Goal: Transaction & Acquisition: Book appointment/travel/reservation

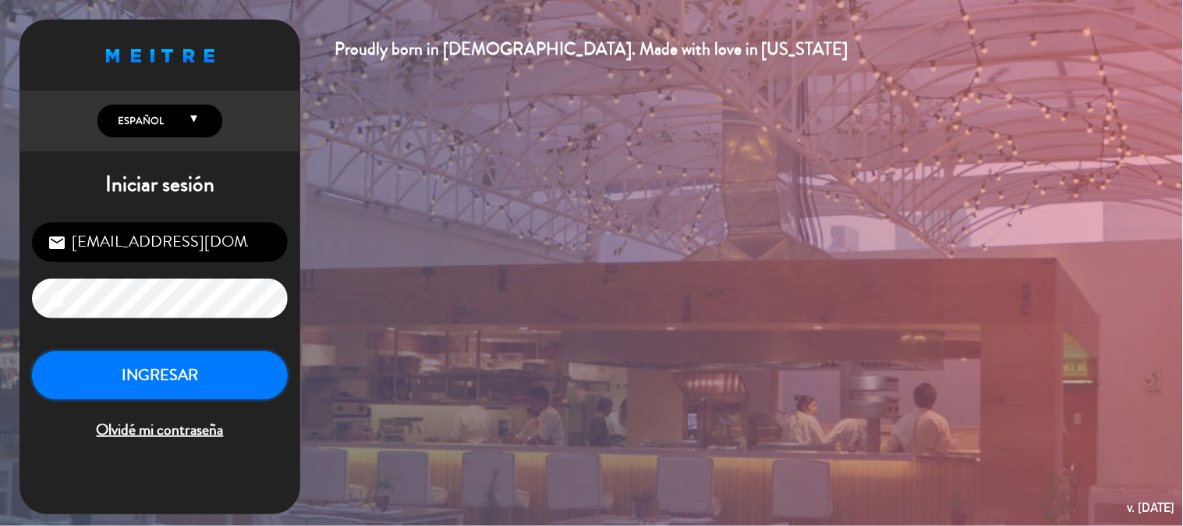
click at [134, 386] on button "INGRESAR" at bounding box center [160, 375] width 256 height 49
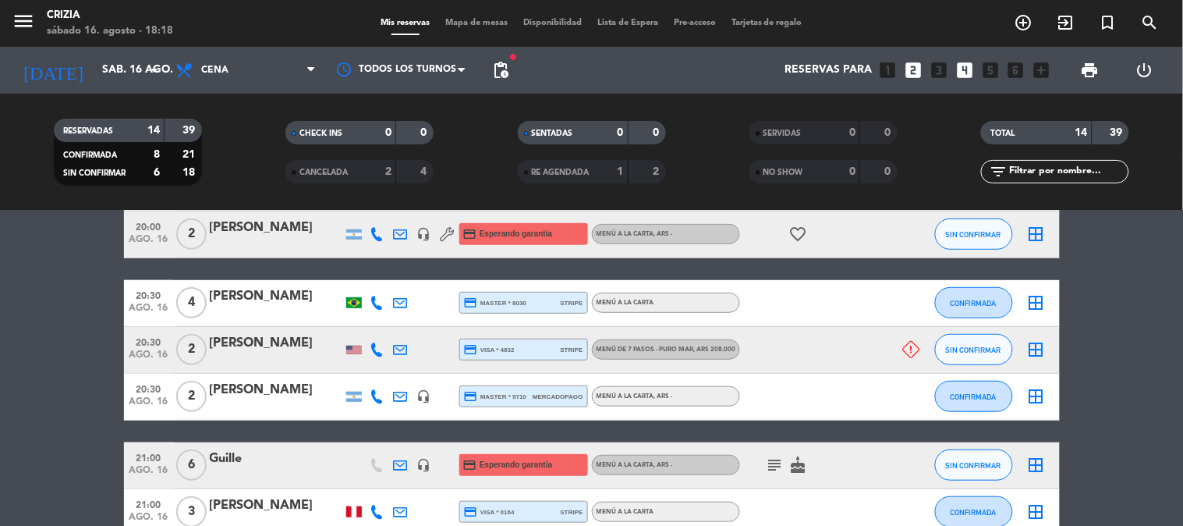
scroll to position [334, 0]
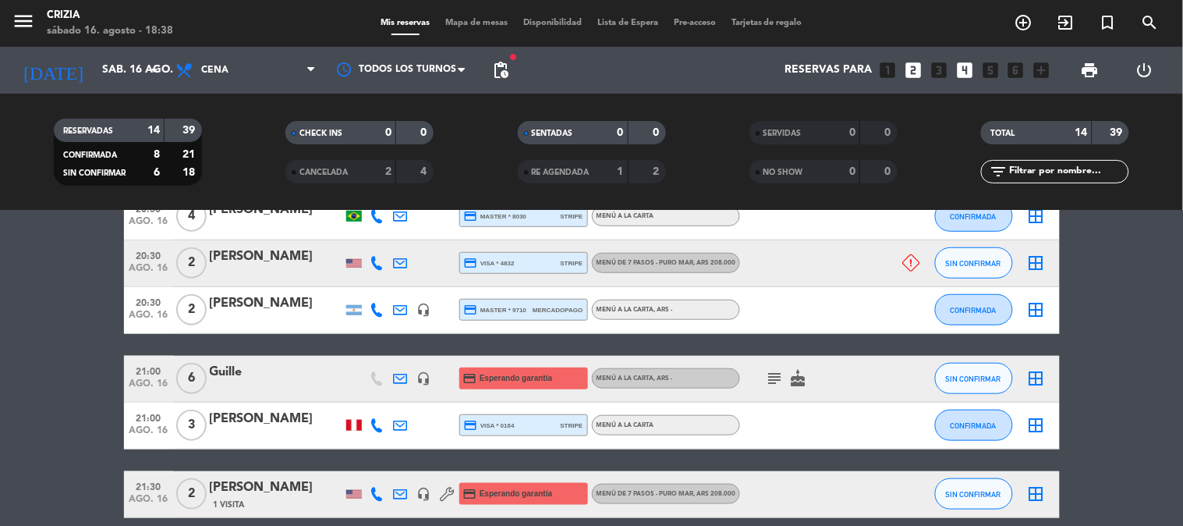
drag, startPoint x: 27, startPoint y: 315, endPoint x: 27, endPoint y: 410, distance: 94.4
click at [27, 410] on bookings-row "19:00 ago. 16 4 [PERSON_NAME] 1 Visita credit_card amex * 1007 stripe MENÚ A LA…" at bounding box center [591, 402] width 1183 height 786
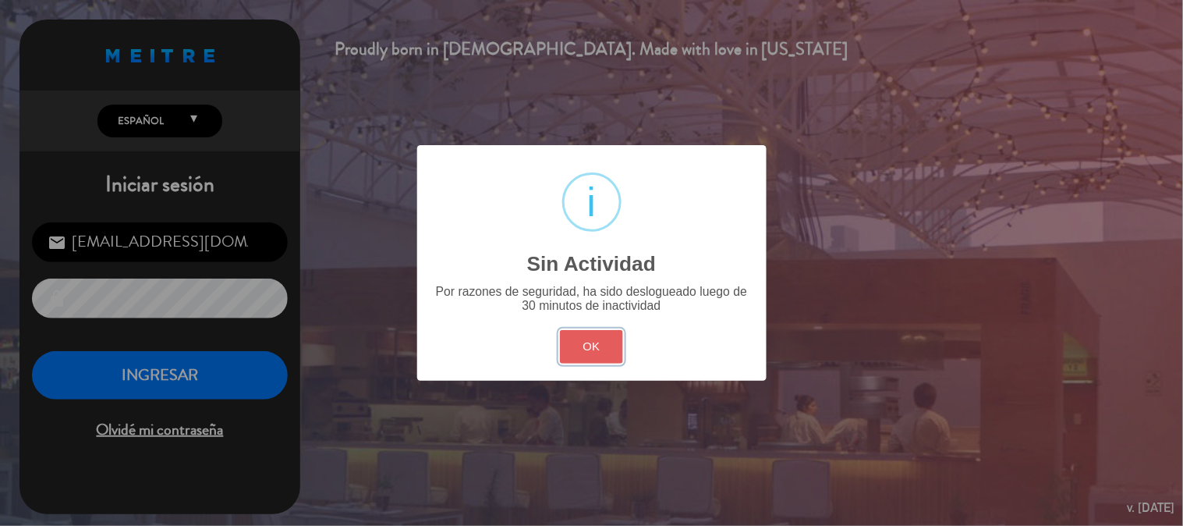
click at [603, 345] on button "OK" at bounding box center [591, 347] width 63 height 34
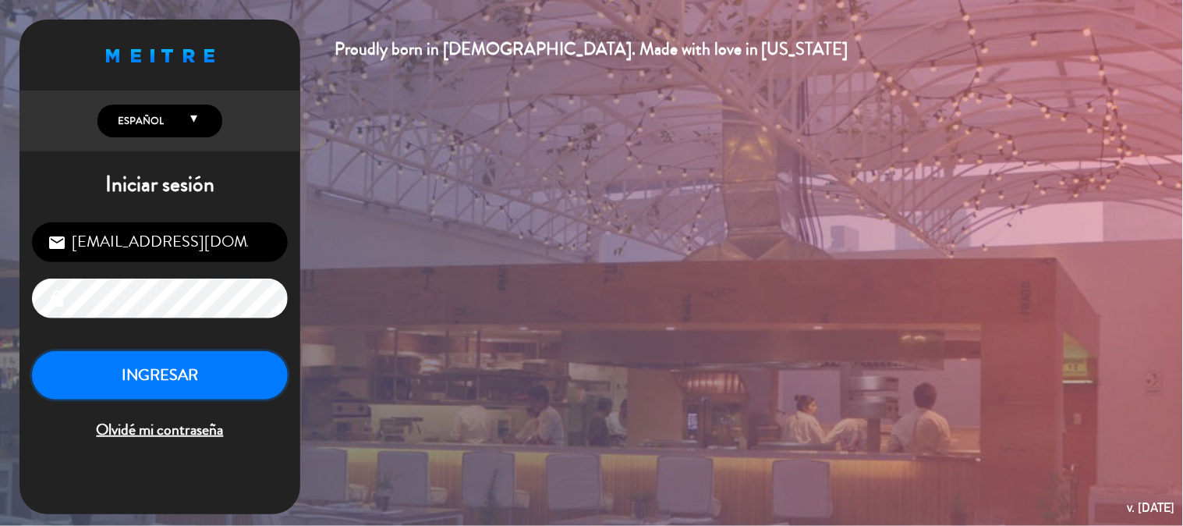
click at [282, 370] on button "INGRESAR" at bounding box center [160, 375] width 256 height 49
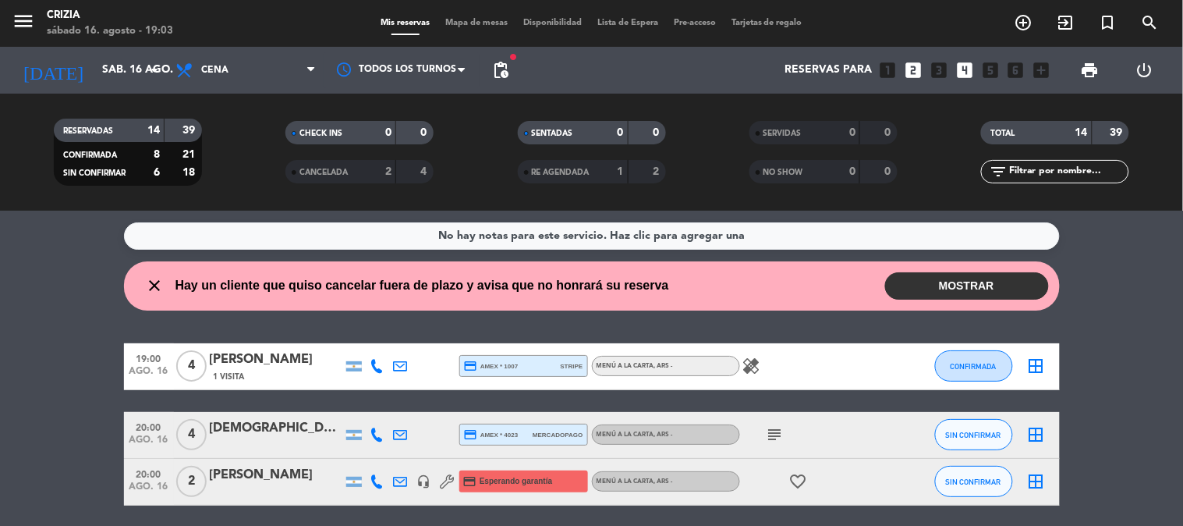
click at [1098, 325] on div "No hay notas para este servicio. Haz clic para agregar una close Hay un cliente…" at bounding box center [591, 368] width 1183 height 315
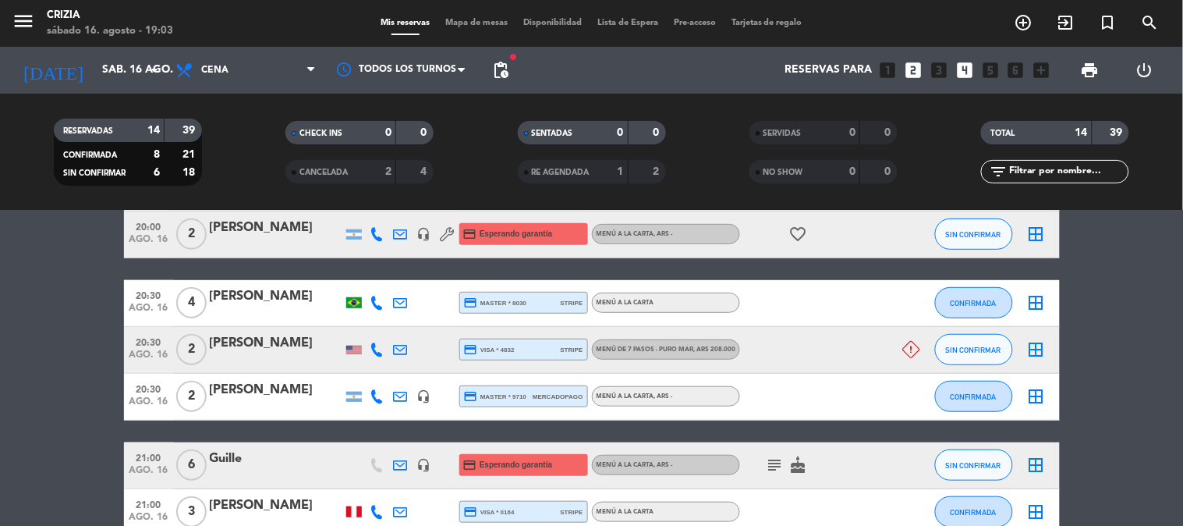
scroll to position [260, 0]
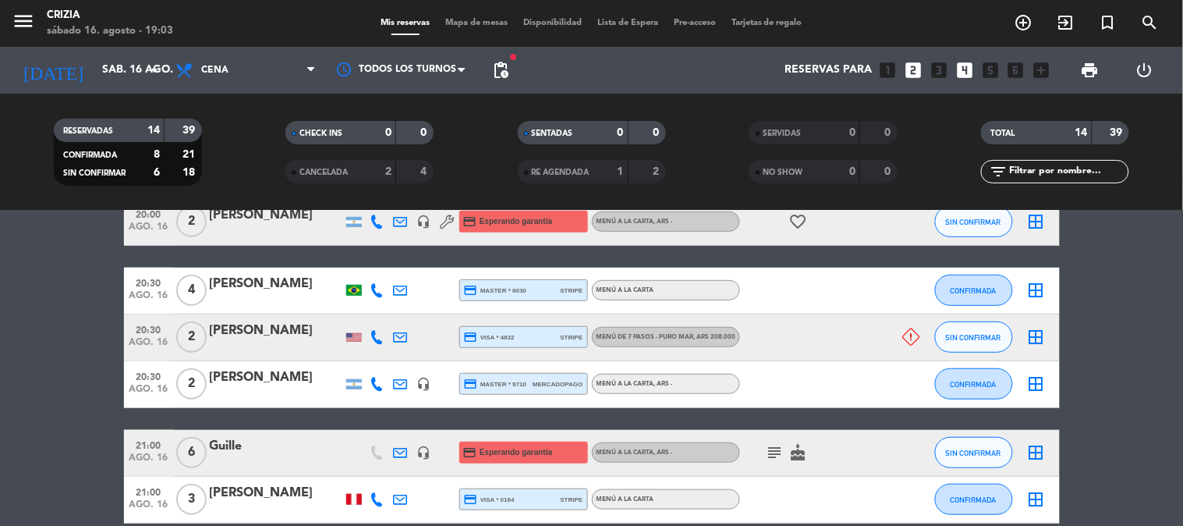
click at [1098, 325] on bookings-row "19:00 ago. 16 4 [PERSON_NAME] 1 Visita credit_card amex * 1007 stripe MENÚ A LA…" at bounding box center [591, 476] width 1183 height 786
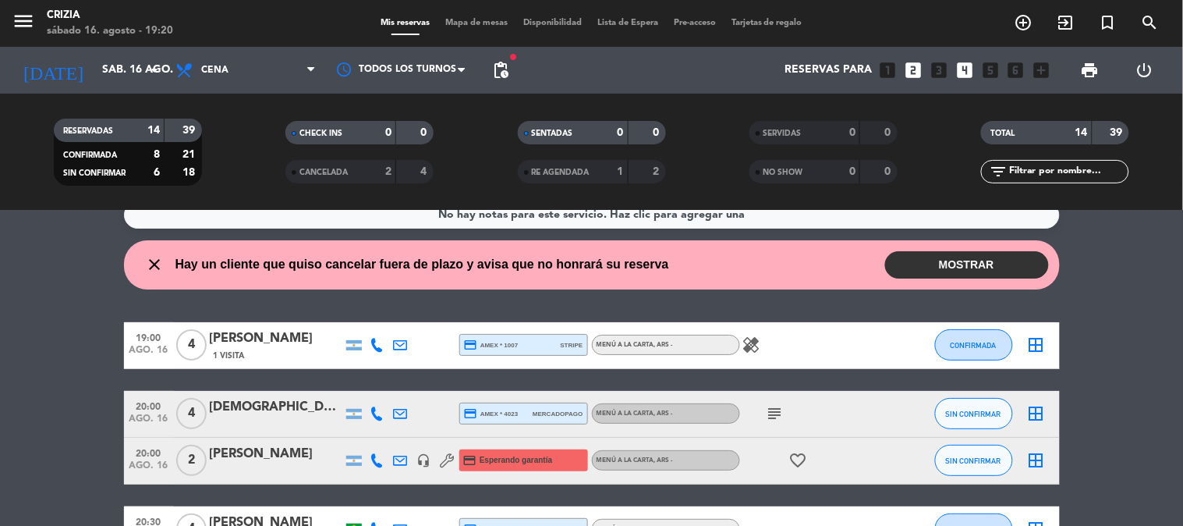
scroll to position [0, 0]
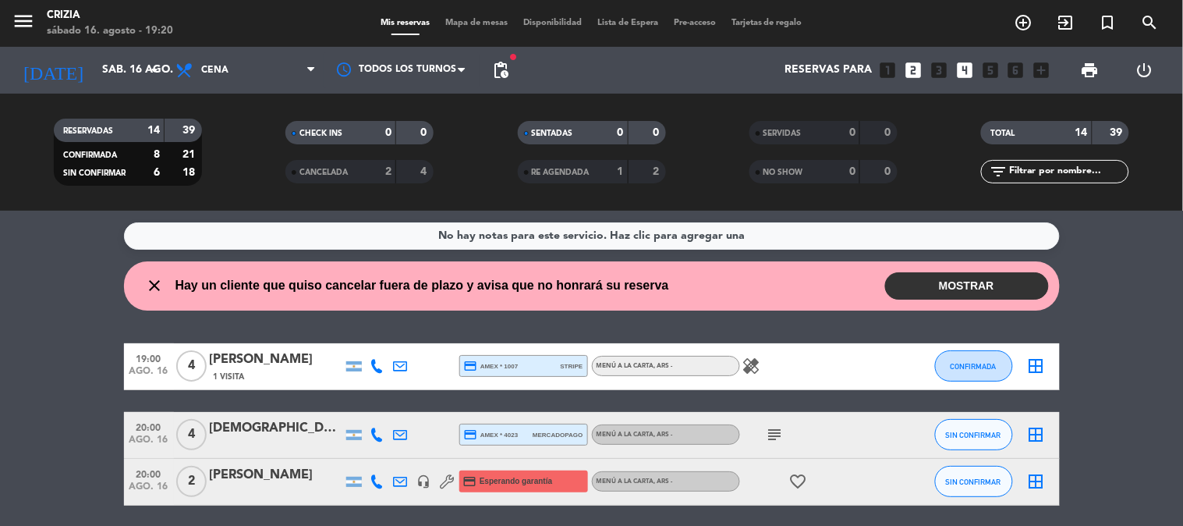
click at [989, 291] on button "MOSTRAR" at bounding box center [967, 285] width 164 height 27
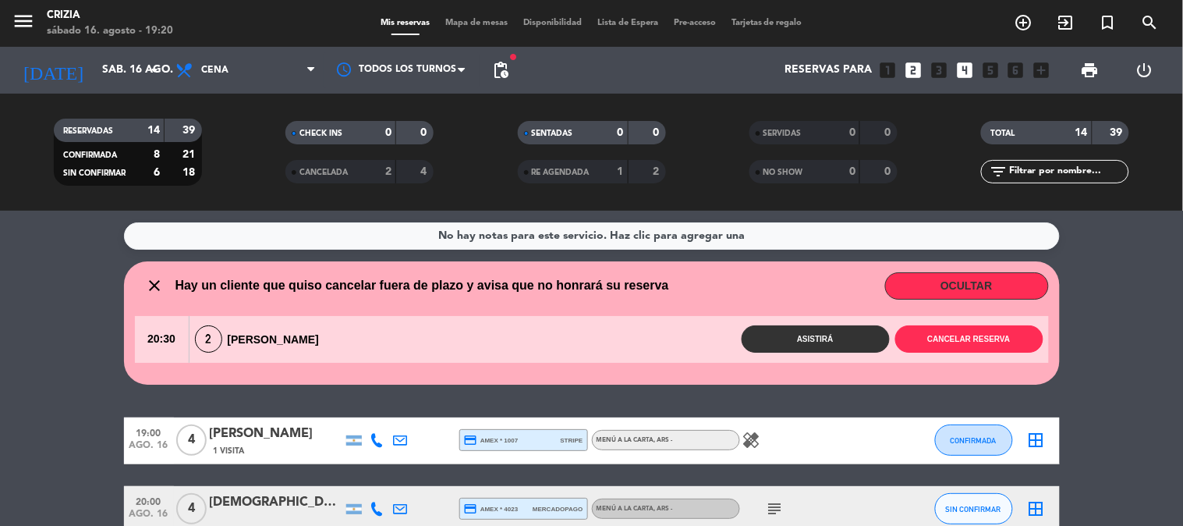
click at [315, 328] on div "2 [PERSON_NAME]" at bounding box center [262, 338] width 144 height 27
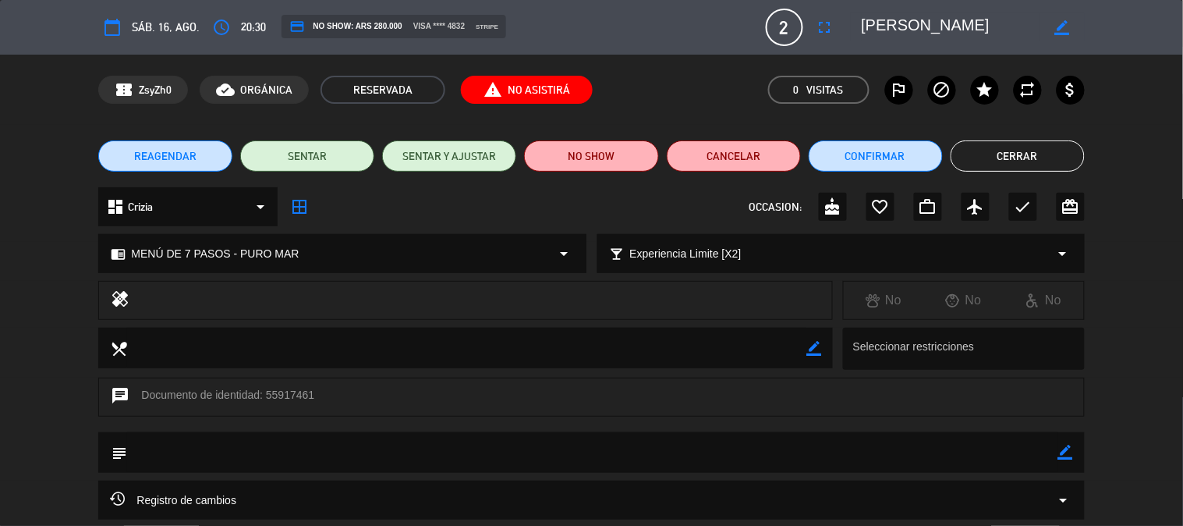
click at [1022, 151] on button "Cerrar" at bounding box center [1018, 155] width 134 height 31
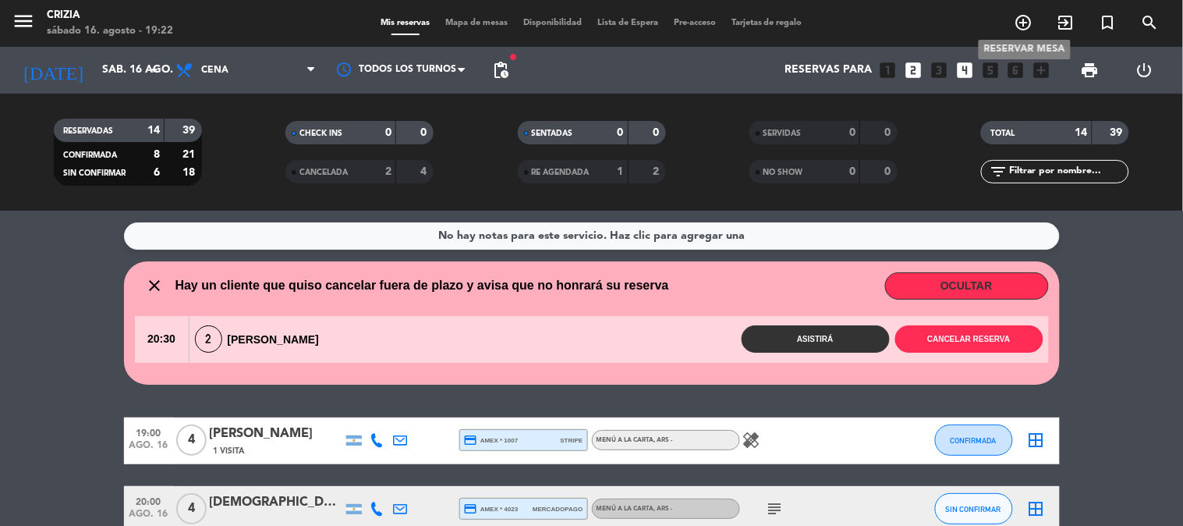
click at [1032, 25] on icon "add_circle_outline" at bounding box center [1024, 22] width 19 height 19
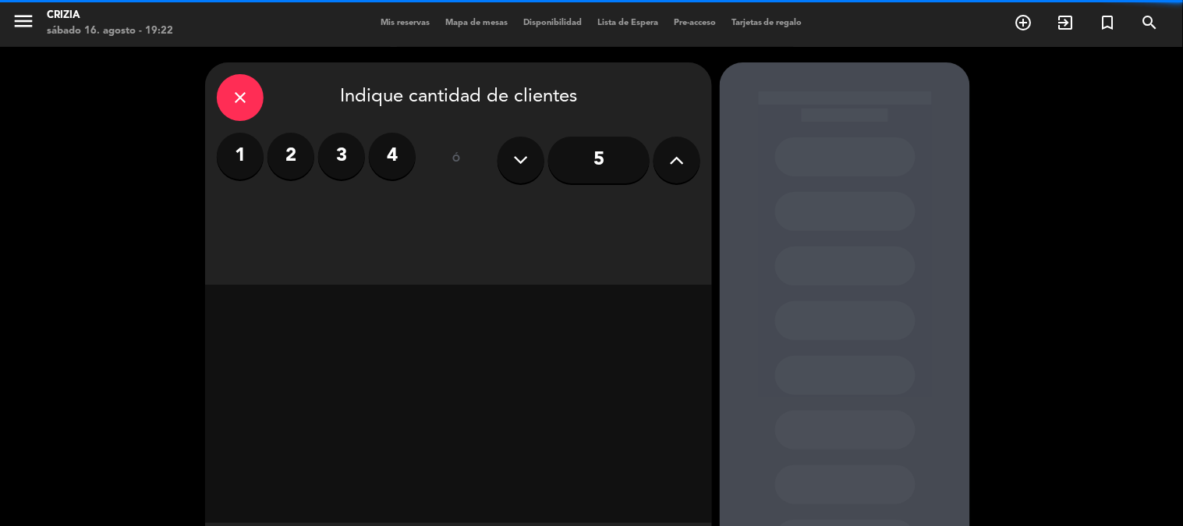
click at [291, 153] on label "2" at bounding box center [291, 156] width 47 height 47
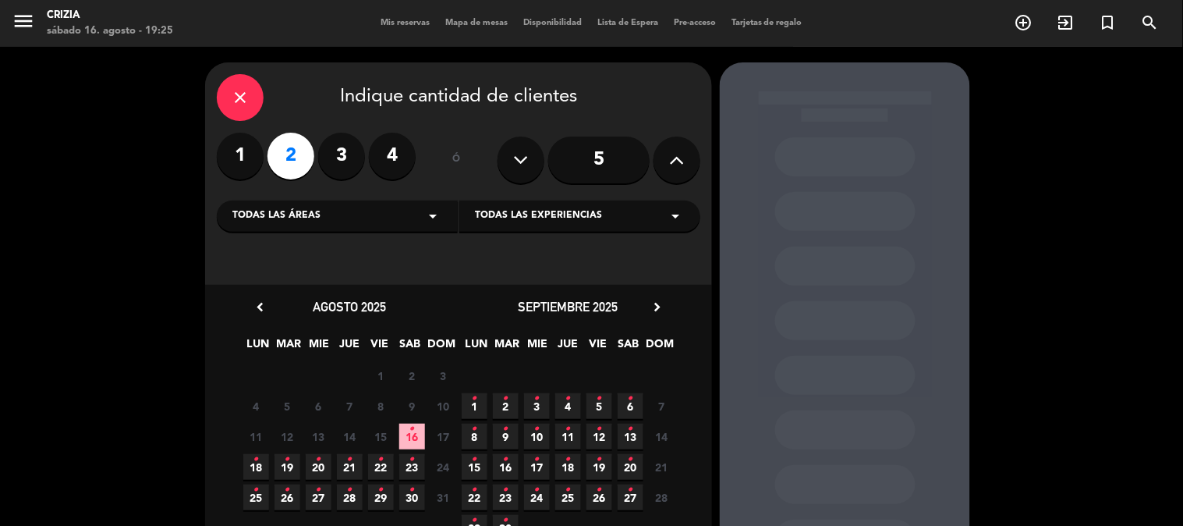
click at [410, 438] on icon "•" at bounding box center [412, 429] width 5 height 25
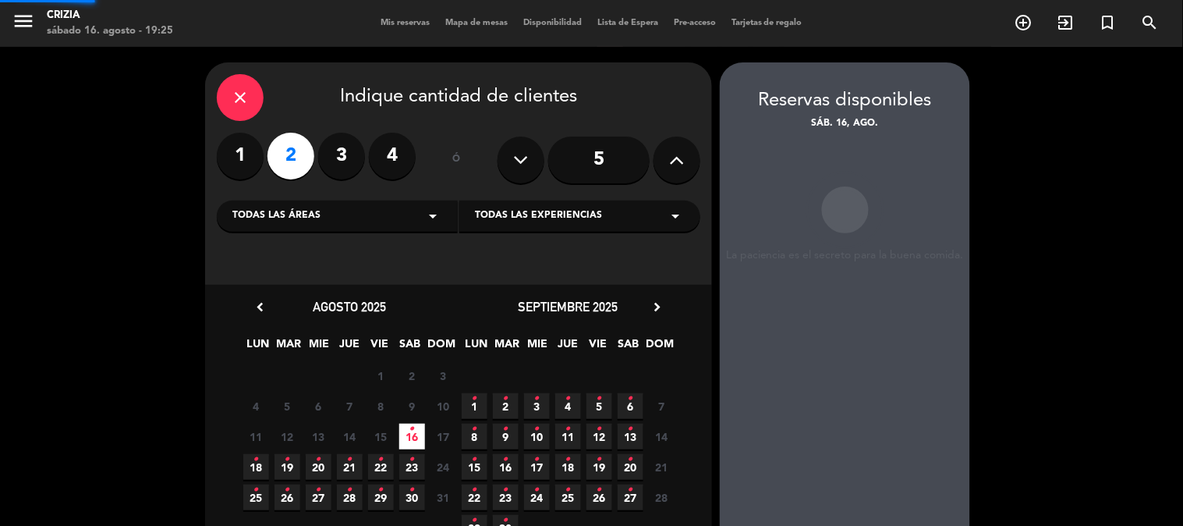
scroll to position [62, 0]
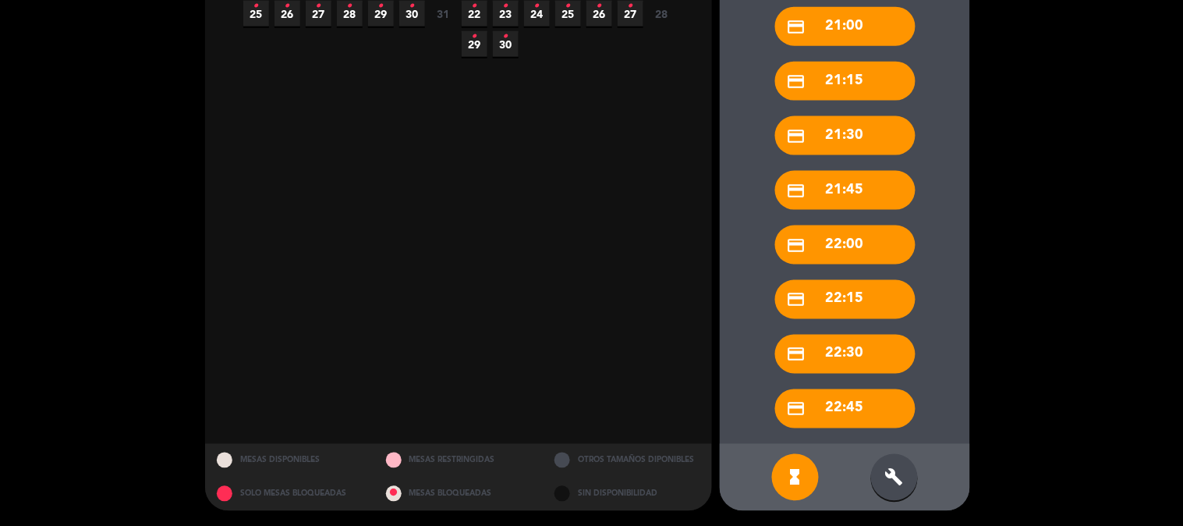
click at [906, 482] on div "build" at bounding box center [894, 477] width 47 height 47
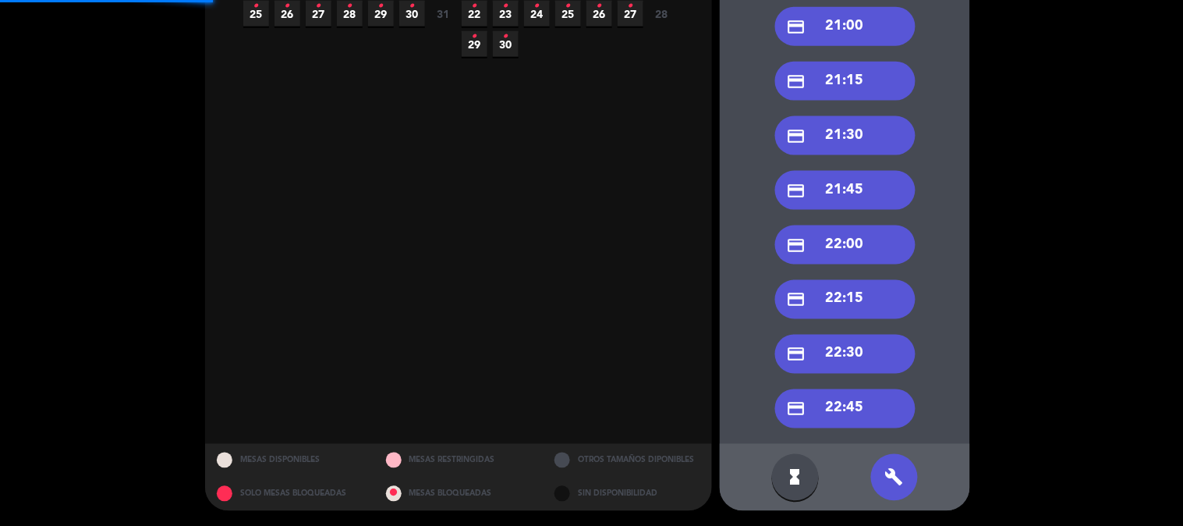
scroll to position [310, 0]
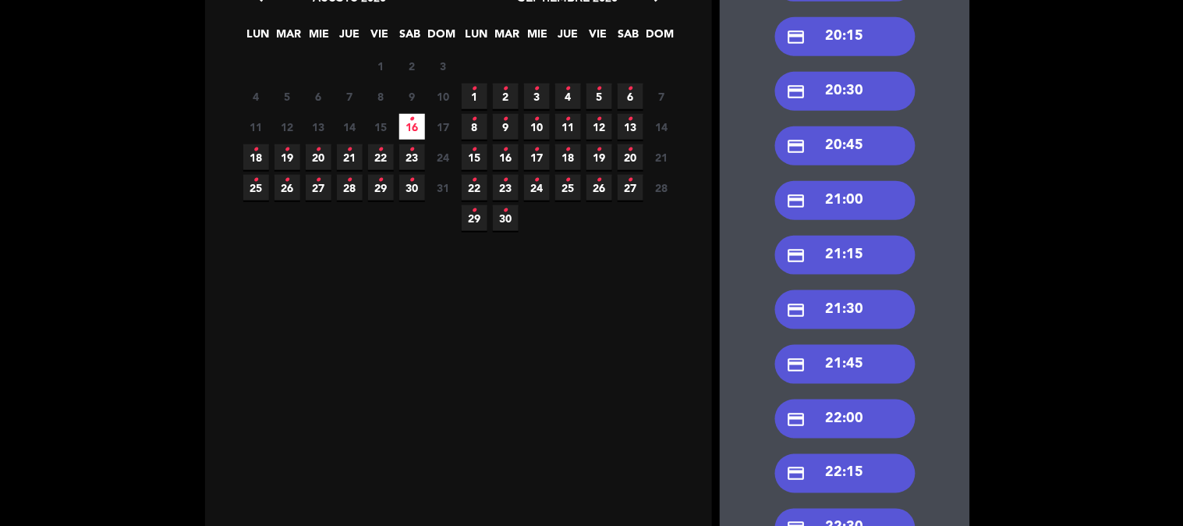
click at [864, 191] on div "credit_card 21:00" at bounding box center [845, 200] width 140 height 39
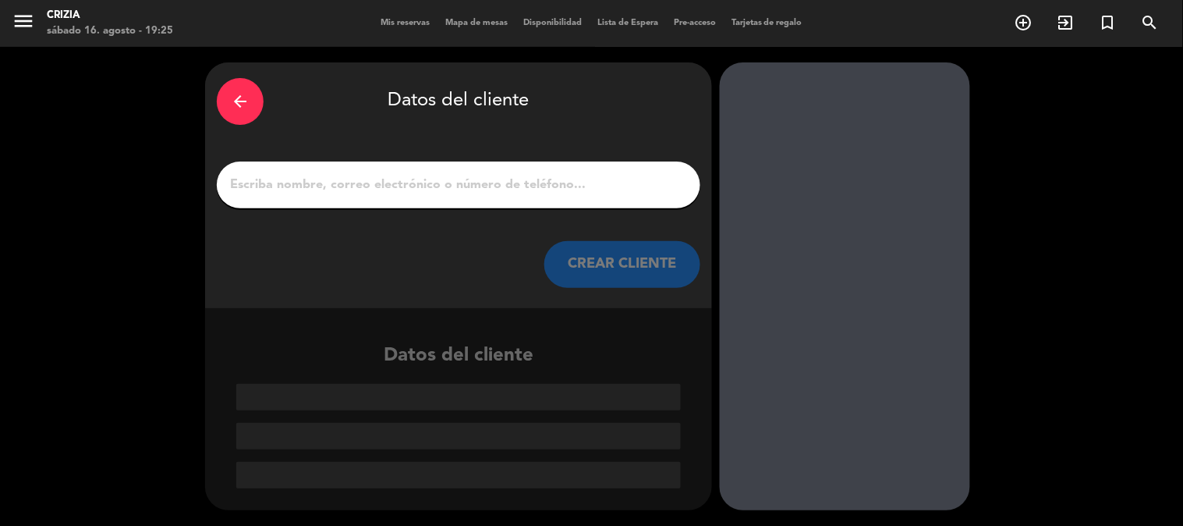
scroll to position [0, 0]
click at [472, 176] on input "1" at bounding box center [459, 185] width 460 height 22
paste input "[PERSON_NAME]"
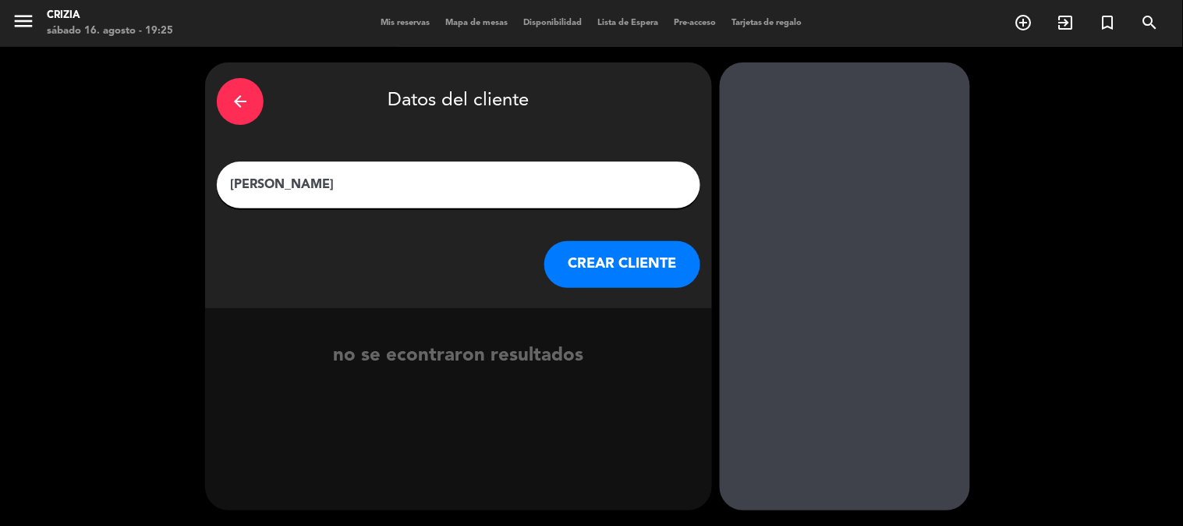
type input "[PERSON_NAME]"
click at [640, 264] on button "CREAR CLIENTE" at bounding box center [623, 264] width 156 height 47
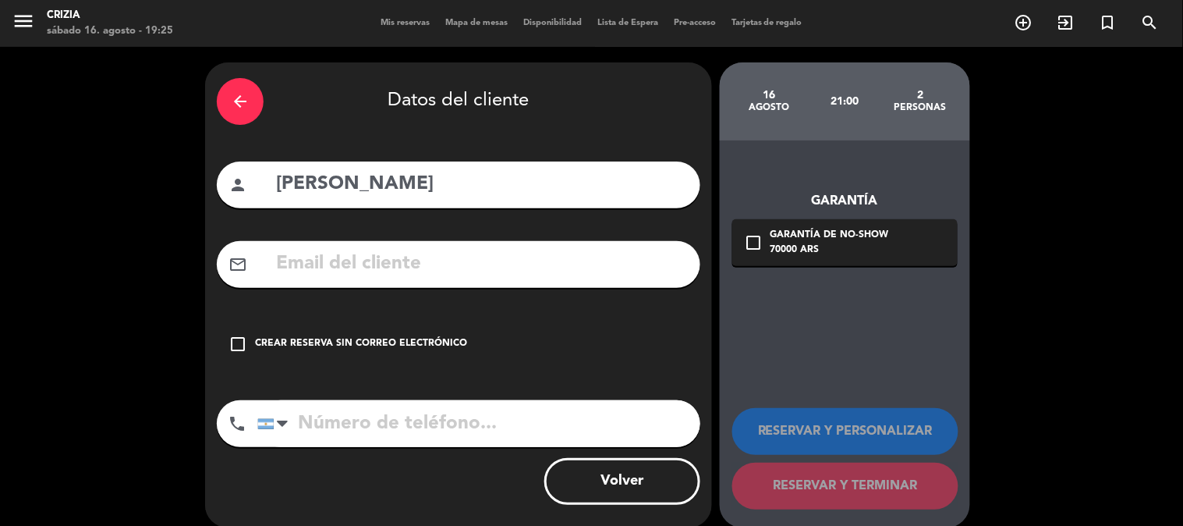
click at [240, 105] on icon "arrow_back" at bounding box center [240, 101] width 19 height 19
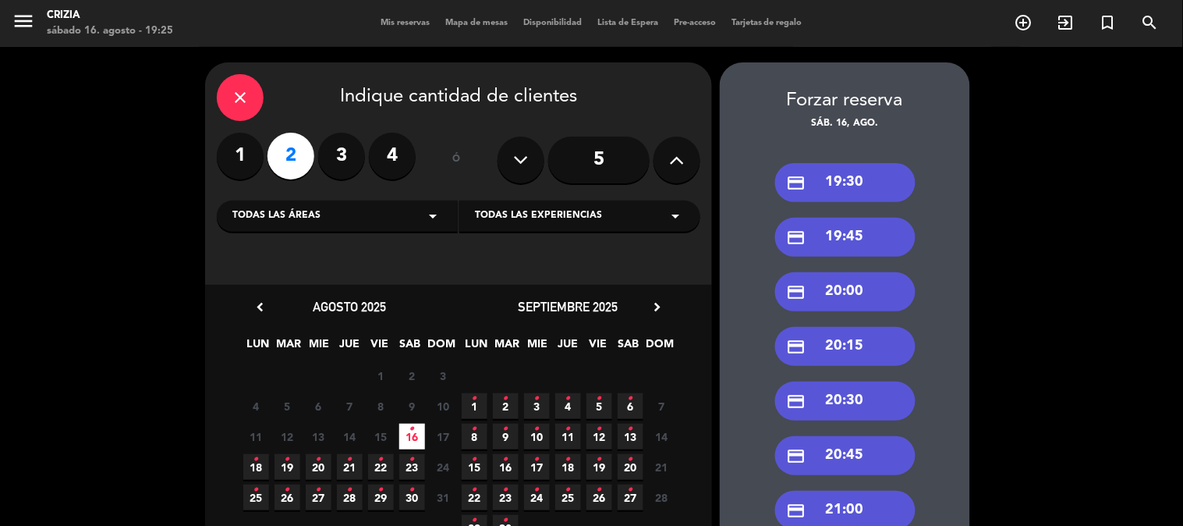
click at [559, 208] on span "Todas las experiencias" at bounding box center [538, 216] width 127 height 16
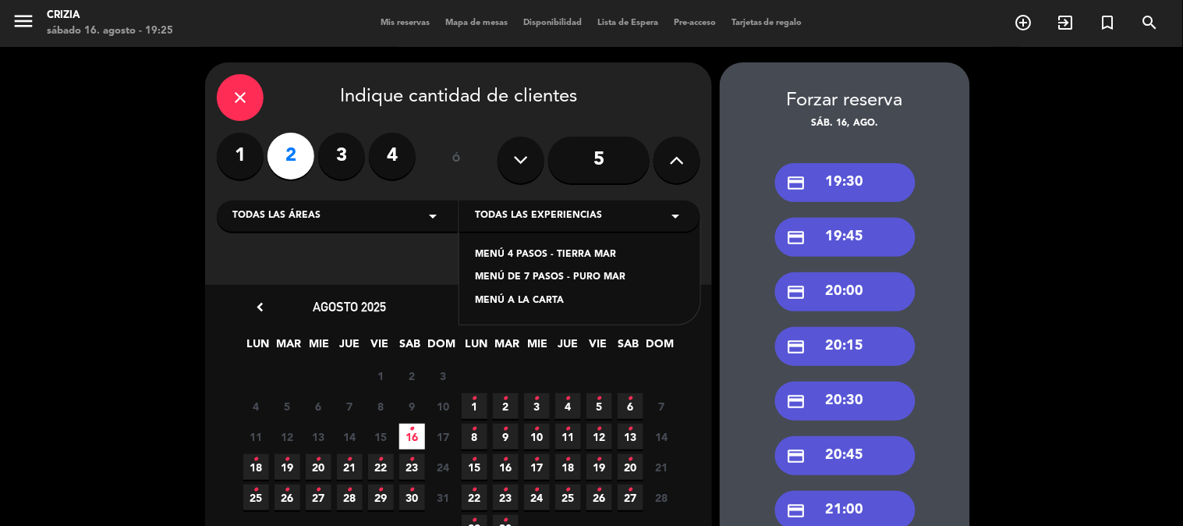
click at [587, 302] on div "MENÚ A LA CARTA" at bounding box center [580, 301] width 210 height 16
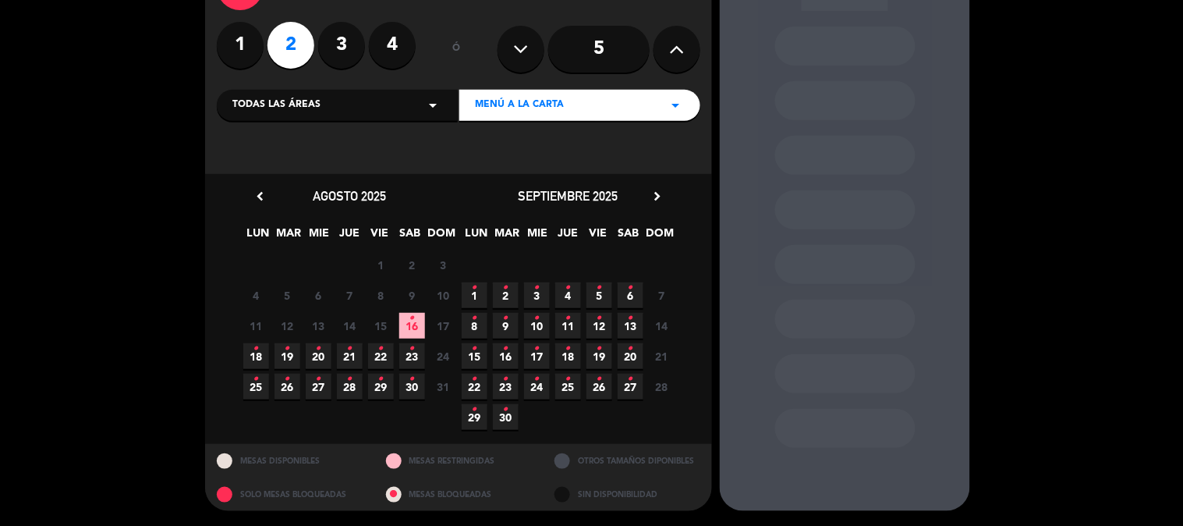
click at [413, 321] on icon "•" at bounding box center [412, 318] width 5 height 25
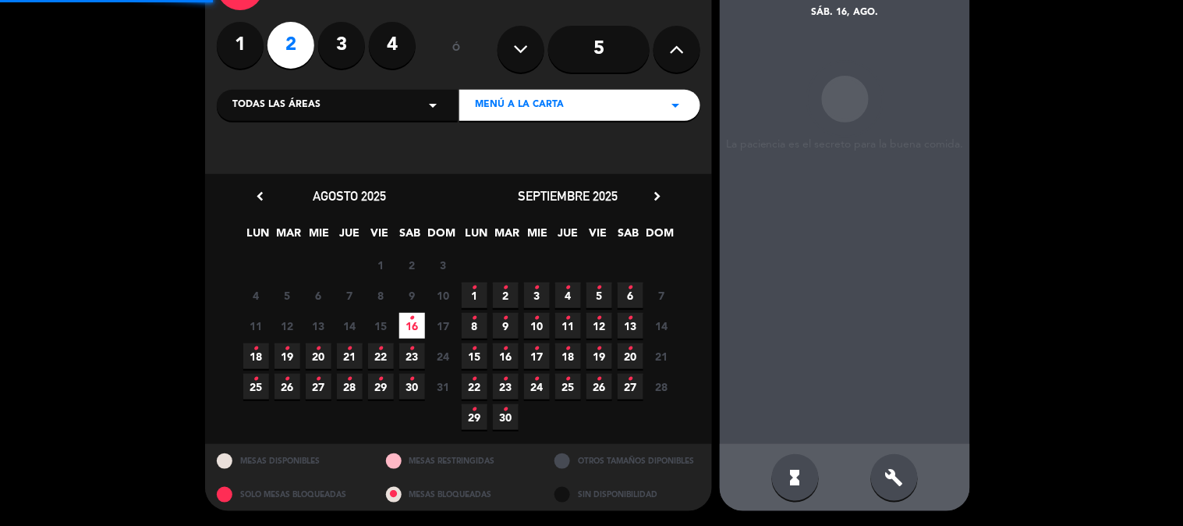
scroll to position [62, 0]
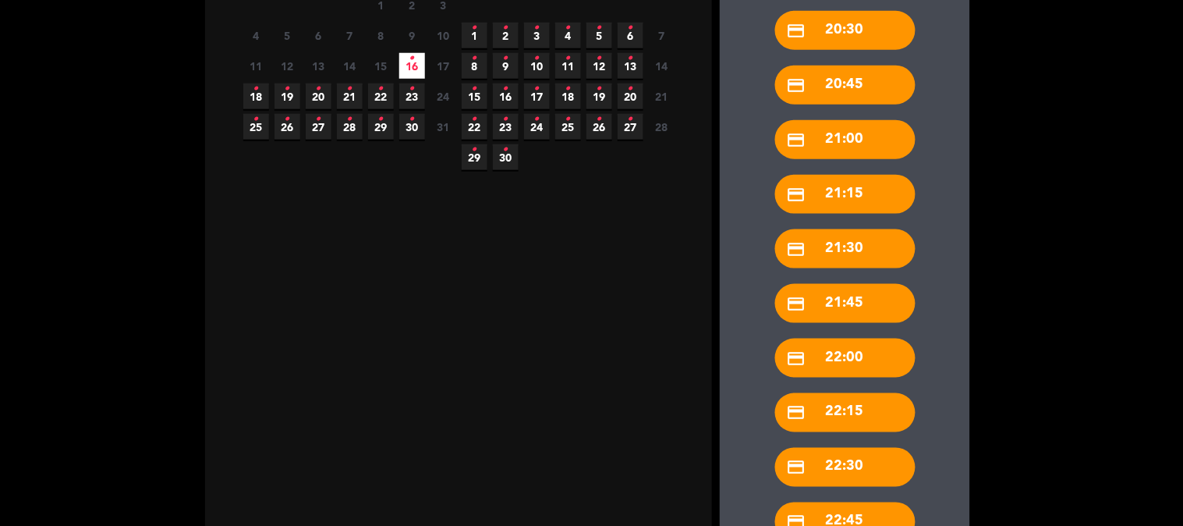
click at [861, 141] on div "credit_card 21:00" at bounding box center [845, 139] width 140 height 39
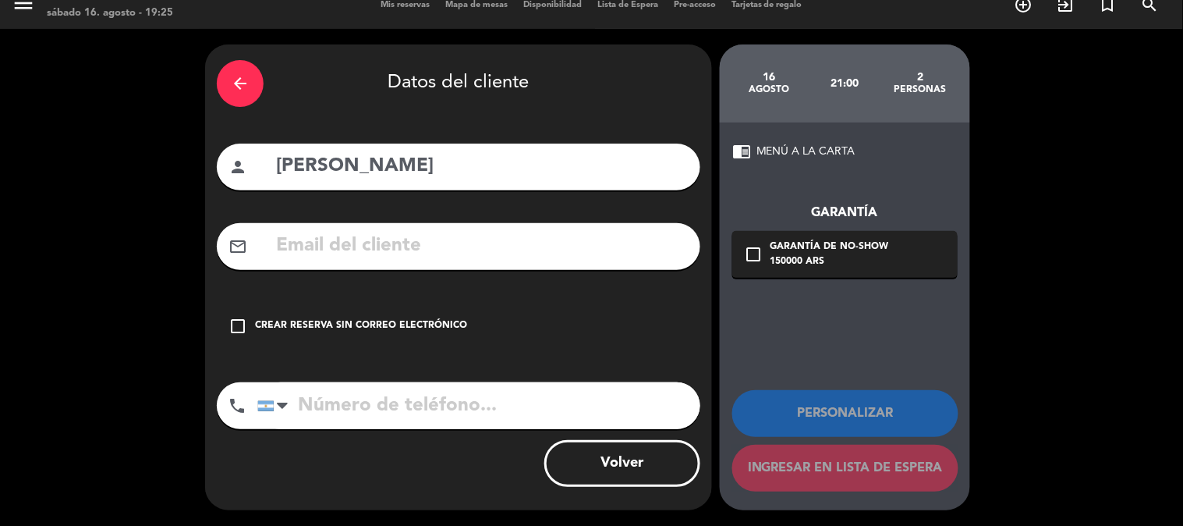
scroll to position [17, 0]
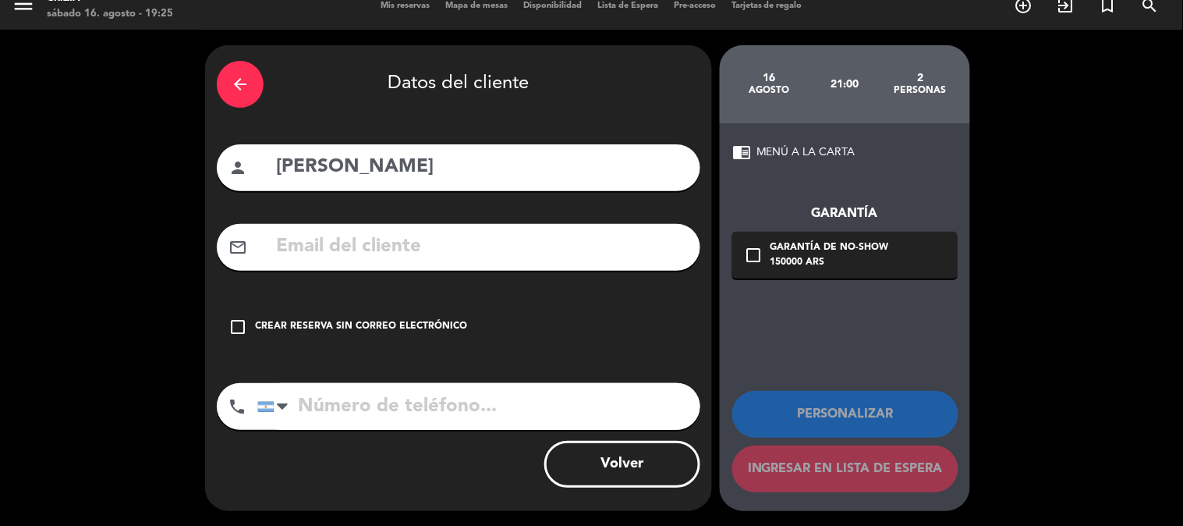
click at [224, 83] on div "arrow_back" at bounding box center [240, 84] width 47 height 47
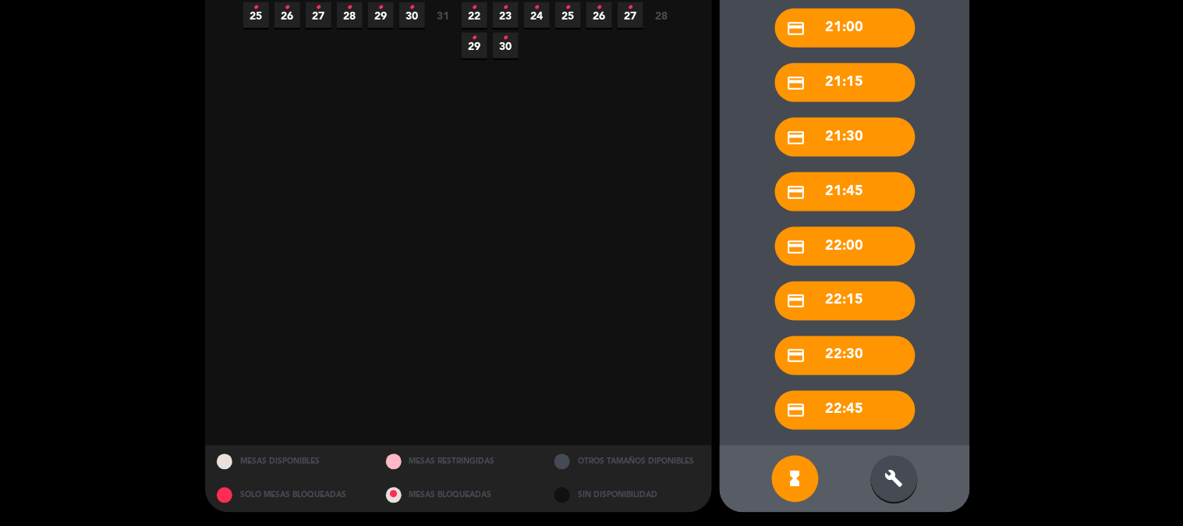
scroll to position [484, 0]
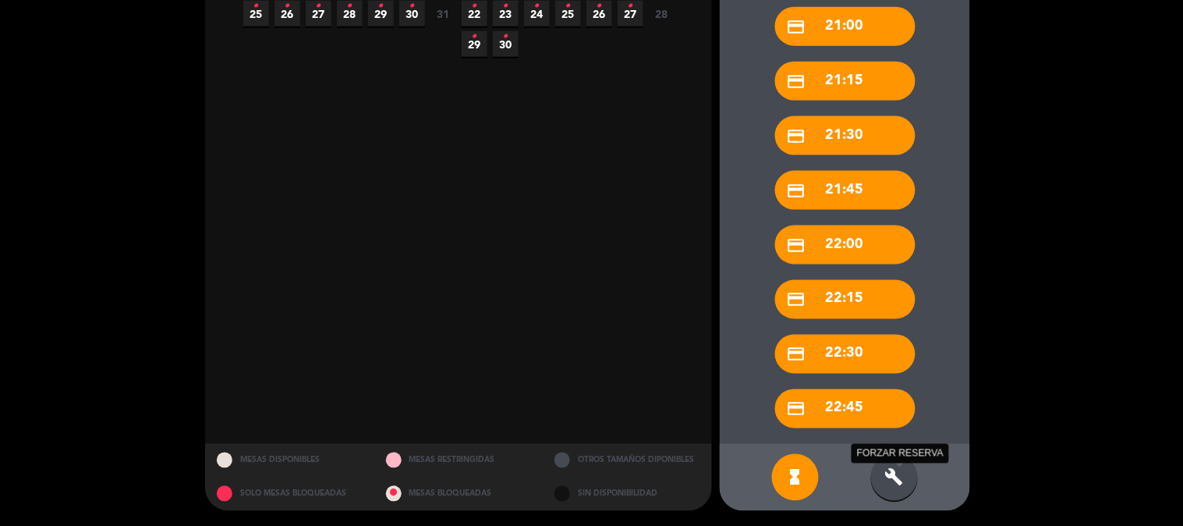
click at [889, 476] on icon "build" at bounding box center [894, 477] width 19 height 19
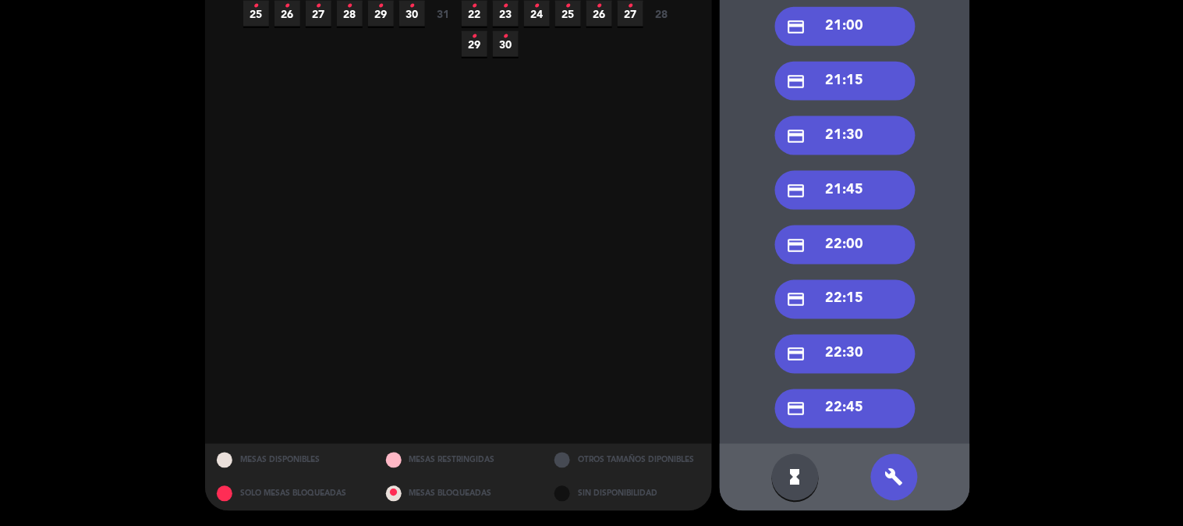
click at [854, 24] on div "credit_card 21:00" at bounding box center [845, 26] width 140 height 39
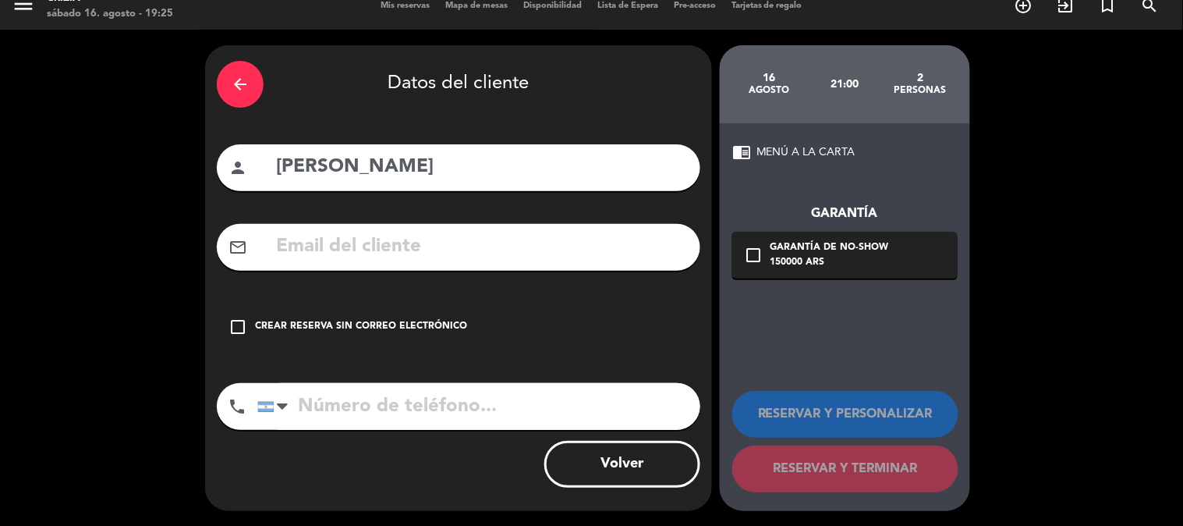
click at [783, 254] on div "Garantía de no-show 150000 ARS" at bounding box center [830, 255] width 119 height 30
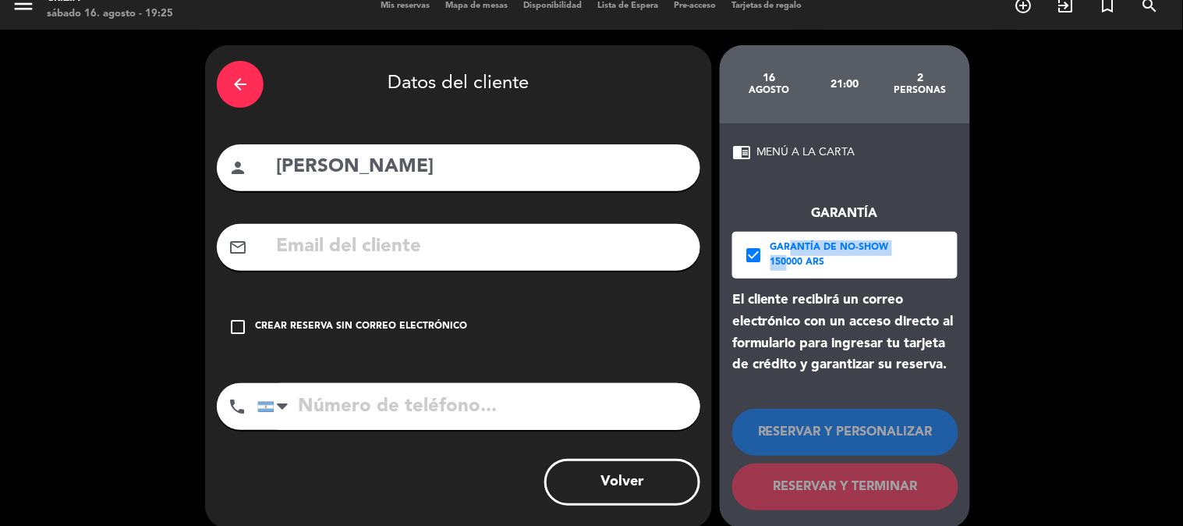
scroll to position [35, 0]
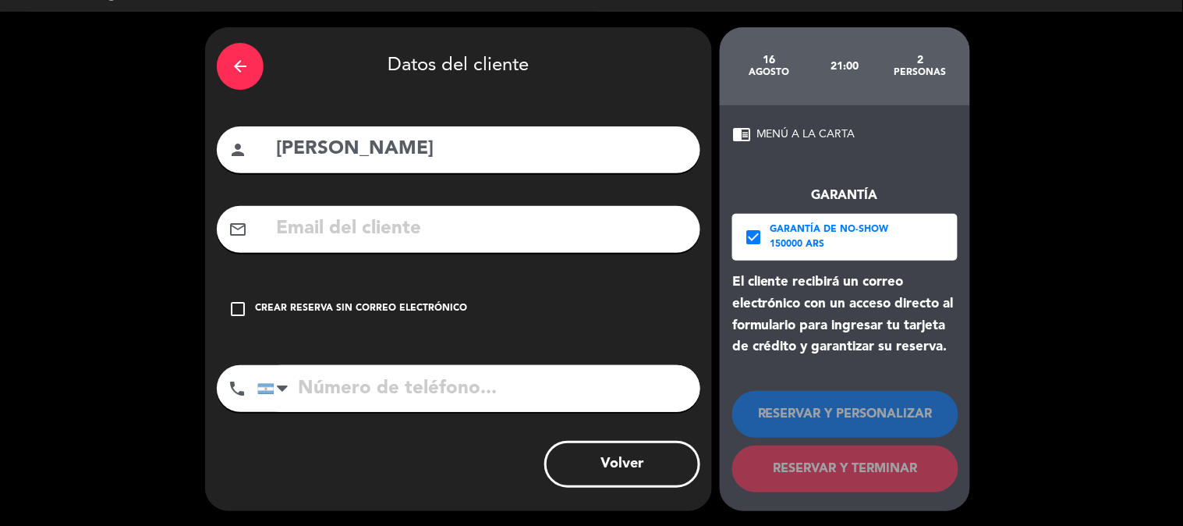
click at [360, 226] on input "text" at bounding box center [482, 229] width 414 height 32
paste input "[EMAIL_ADDRESS][DOMAIN_NAME]"
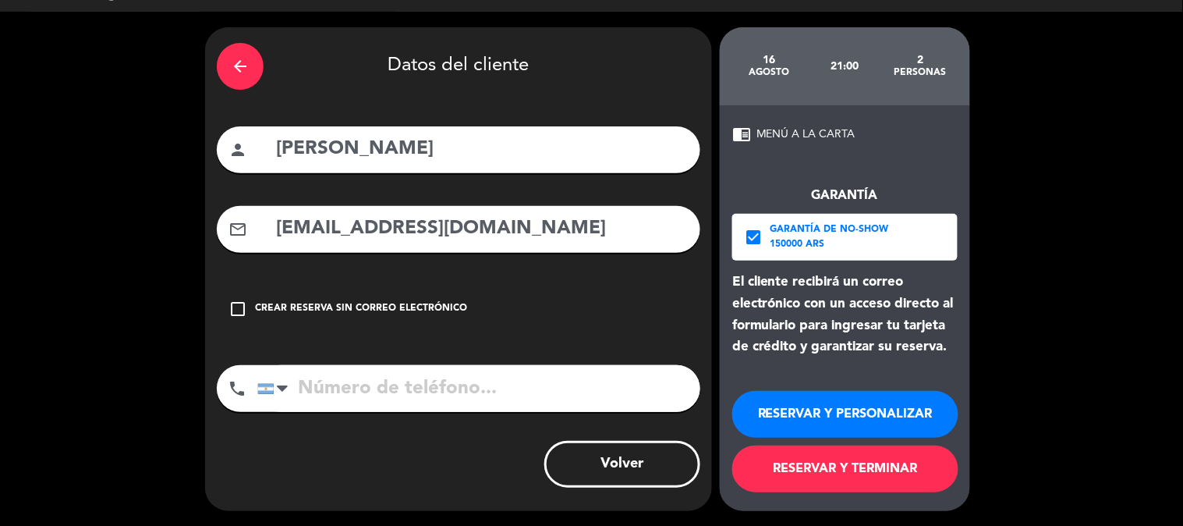
type input "[EMAIL_ADDRESS][DOMAIN_NAME]"
click at [464, 376] on input "tel" at bounding box center [478, 388] width 443 height 47
paste input "[PHONE_NUMBER]"
click at [432, 385] on input "[PHONE_NUMBER]" at bounding box center [478, 388] width 443 height 47
type input "[PHONE_NUMBER]"
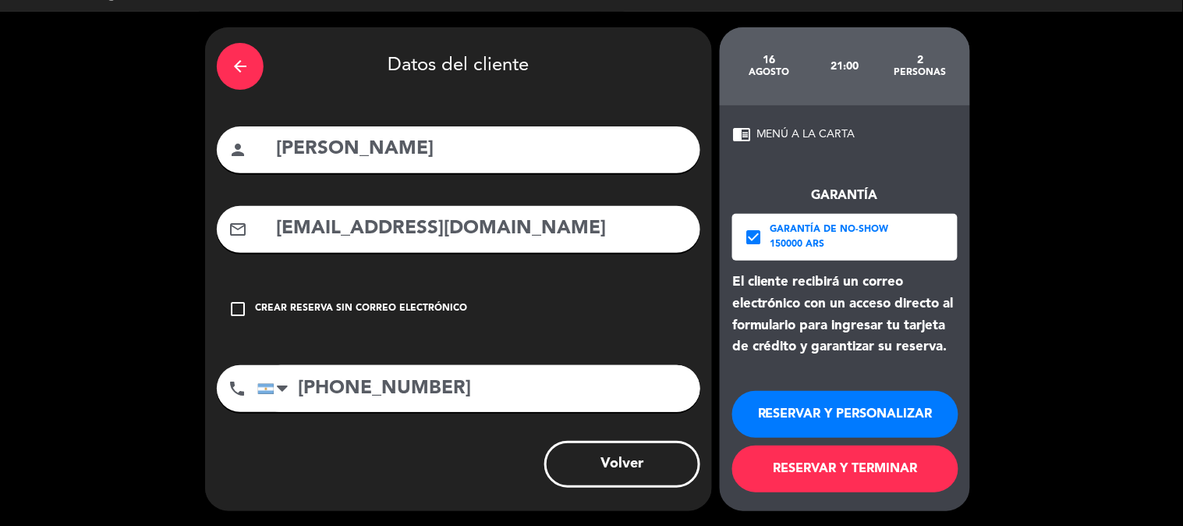
click at [876, 477] on button "RESERVAR Y TERMINAR" at bounding box center [846, 468] width 226 height 47
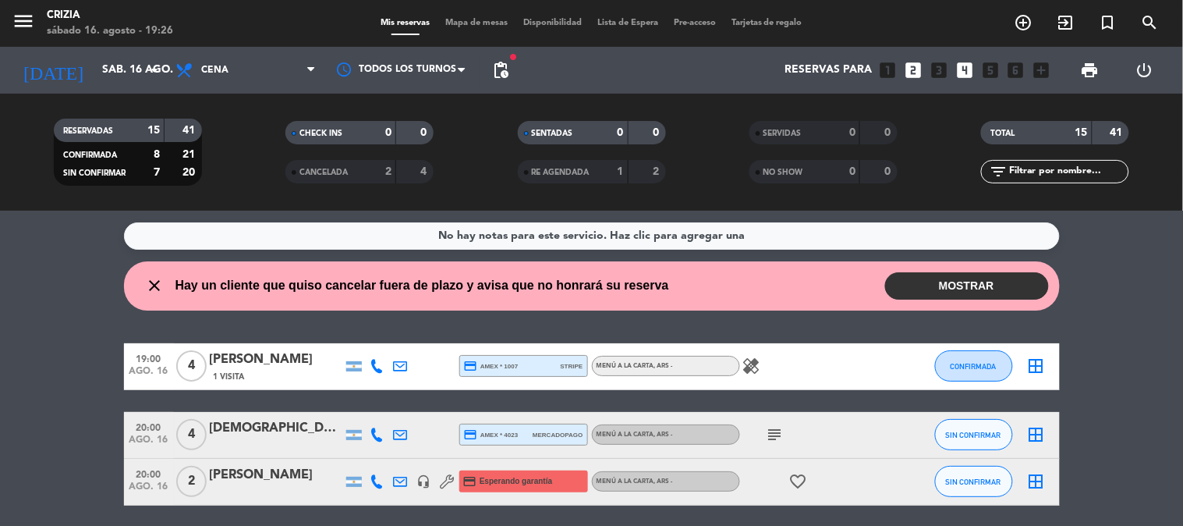
scroll to position [173, 0]
